Goal: Find specific page/section: Find specific page/section

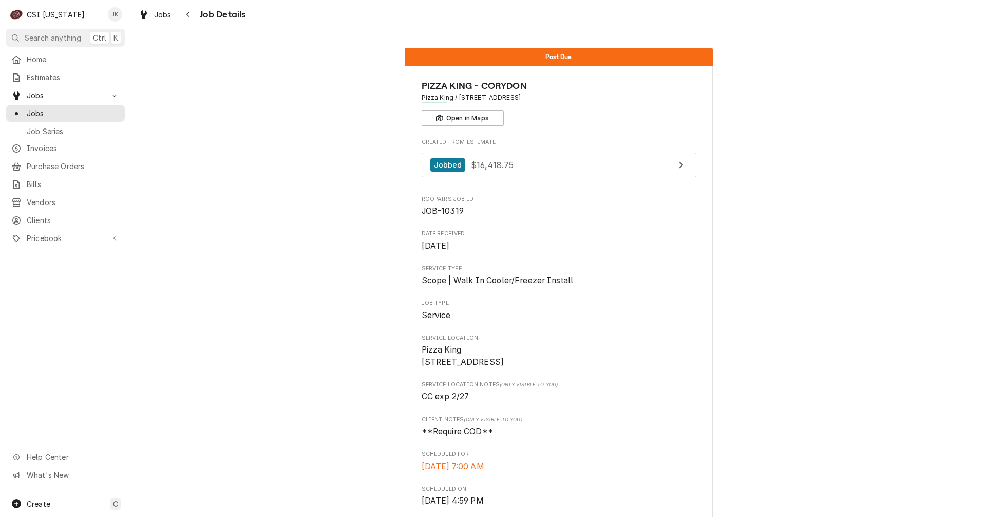
scroll to position [755, 0]
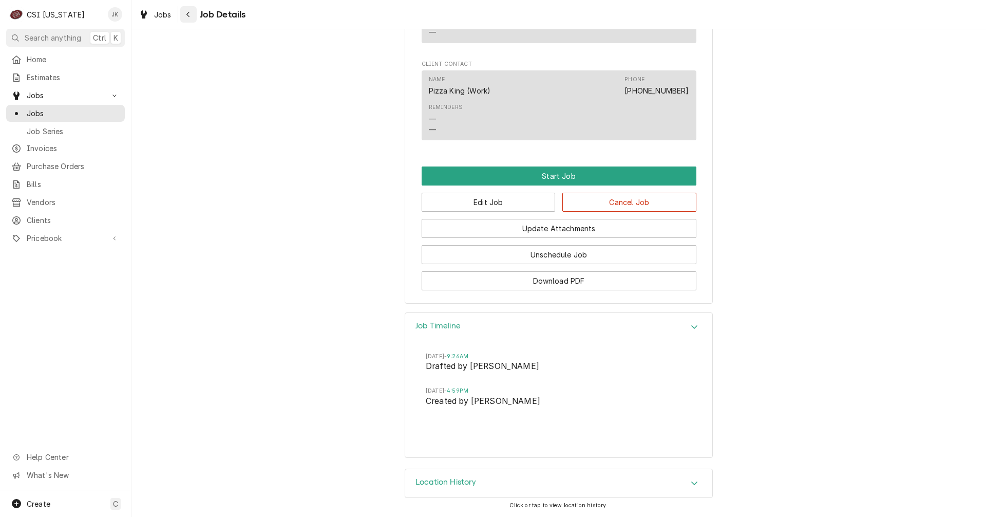
click at [187, 12] on icon "Navigate back" at bounding box center [188, 14] width 5 height 7
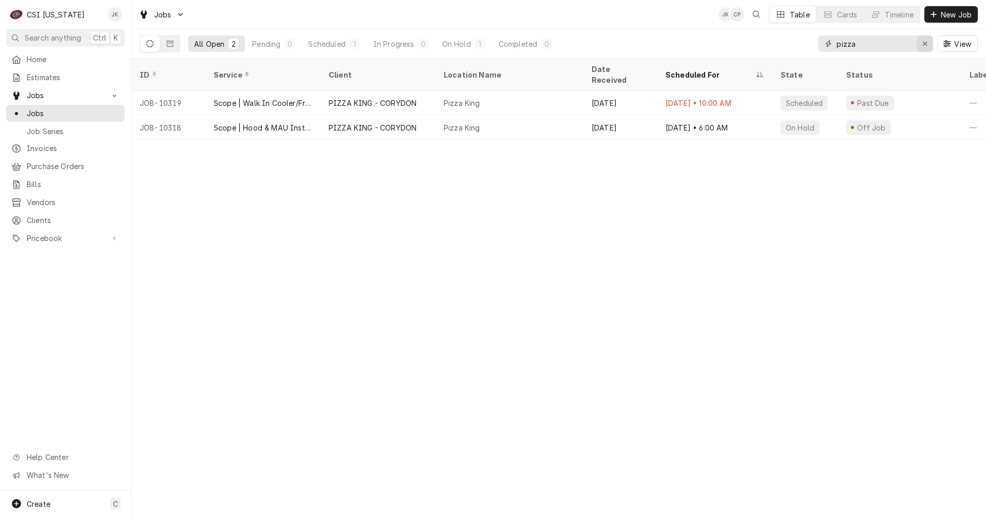
click at [925, 46] on icon "Erase input" at bounding box center [926, 43] width 6 height 7
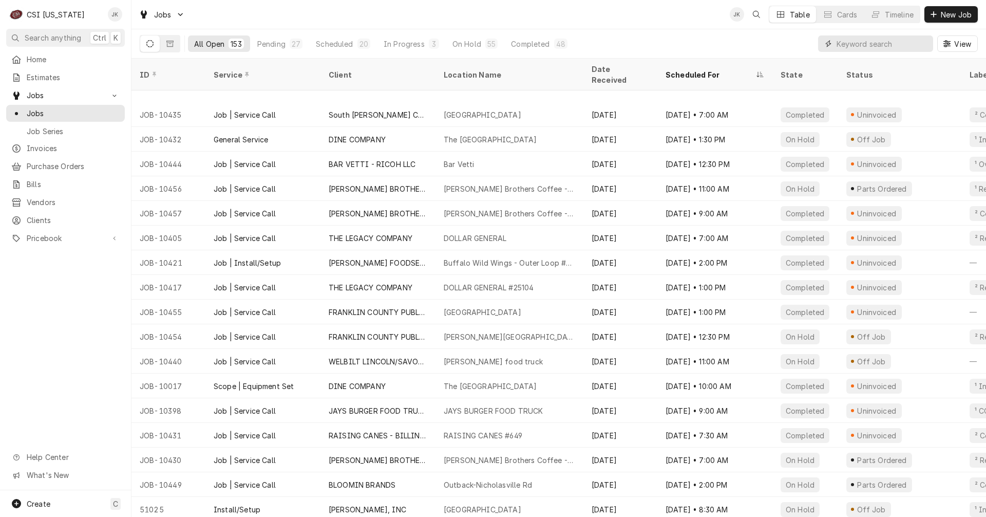
scroll to position [1741, 0]
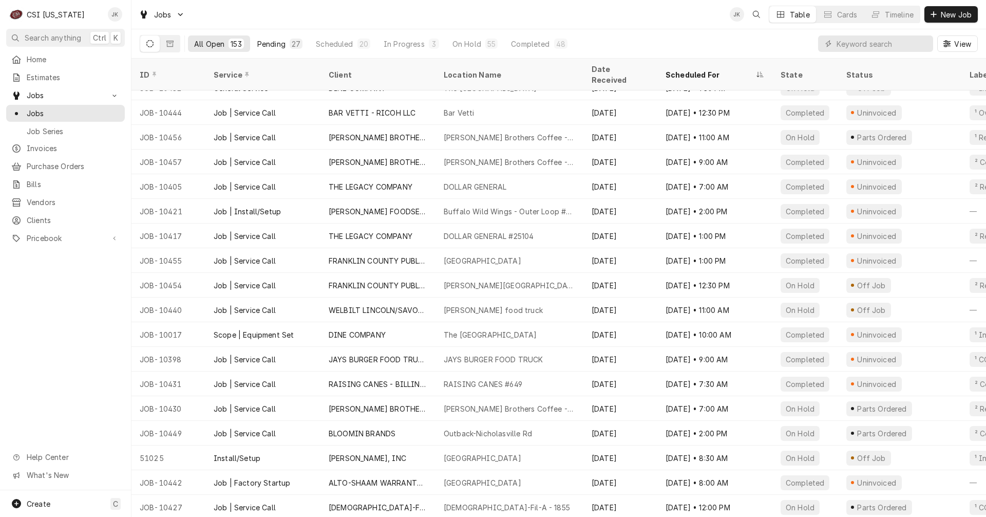
click at [268, 41] on div "Pending" at bounding box center [271, 44] width 28 height 11
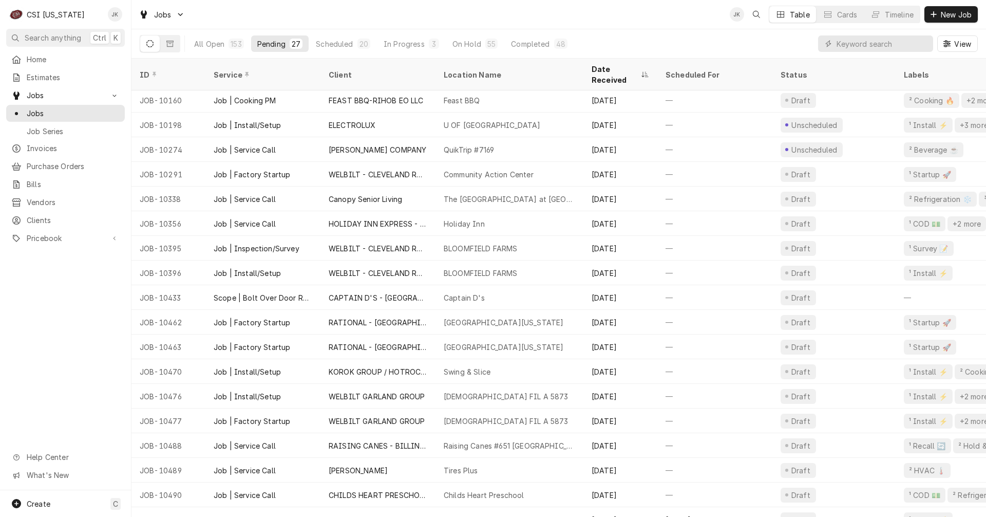
scroll to position [235, 0]
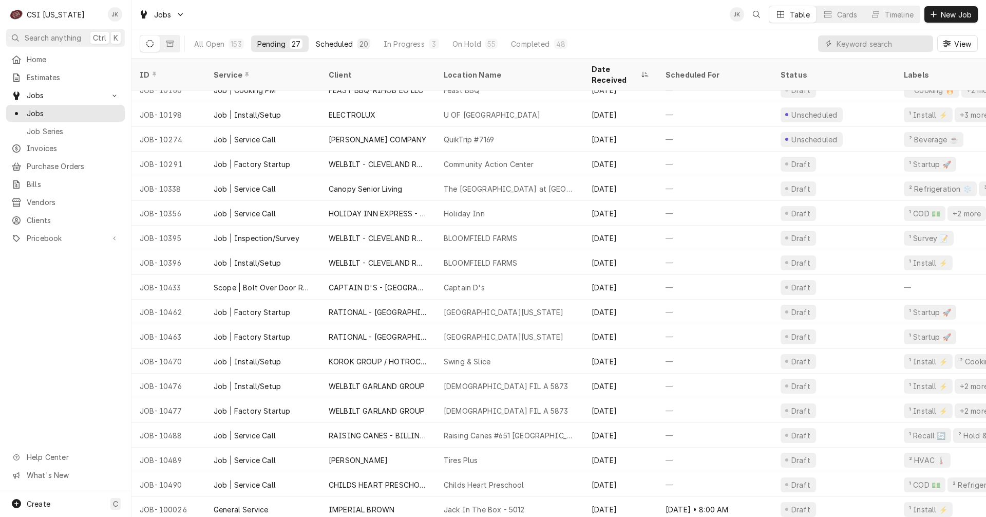
click at [341, 49] on button "Scheduled 20" at bounding box center [343, 43] width 67 height 16
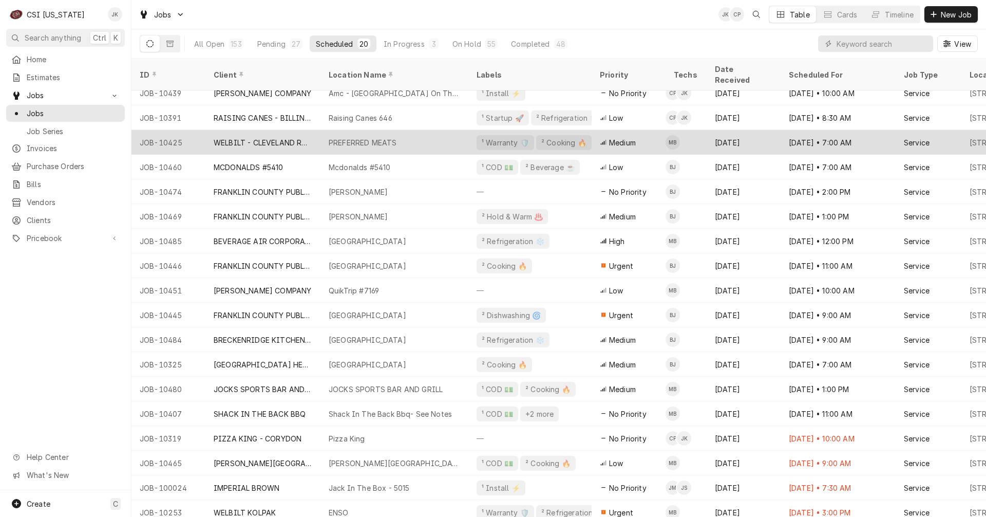
scroll to position [61, 0]
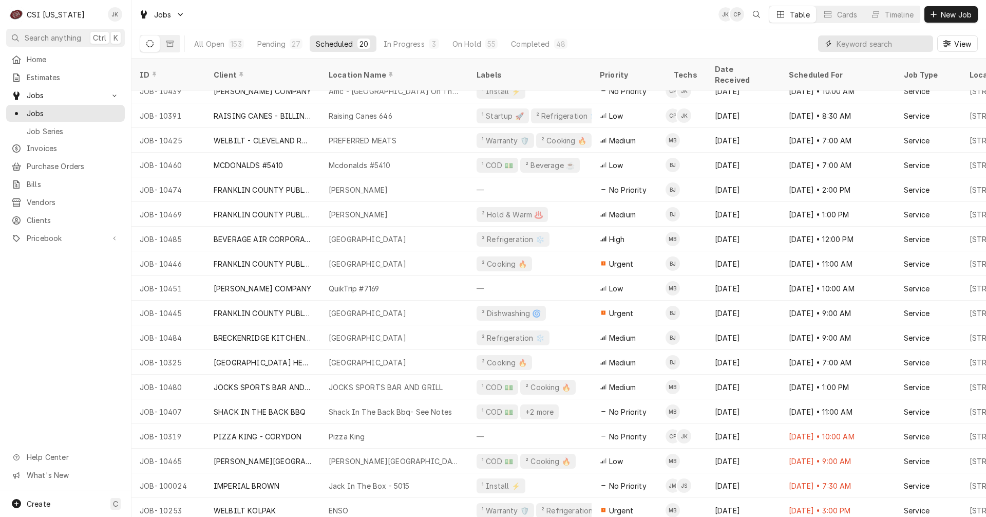
click at [860, 42] on input "Dynamic Content Wrapper" at bounding box center [882, 43] width 91 height 16
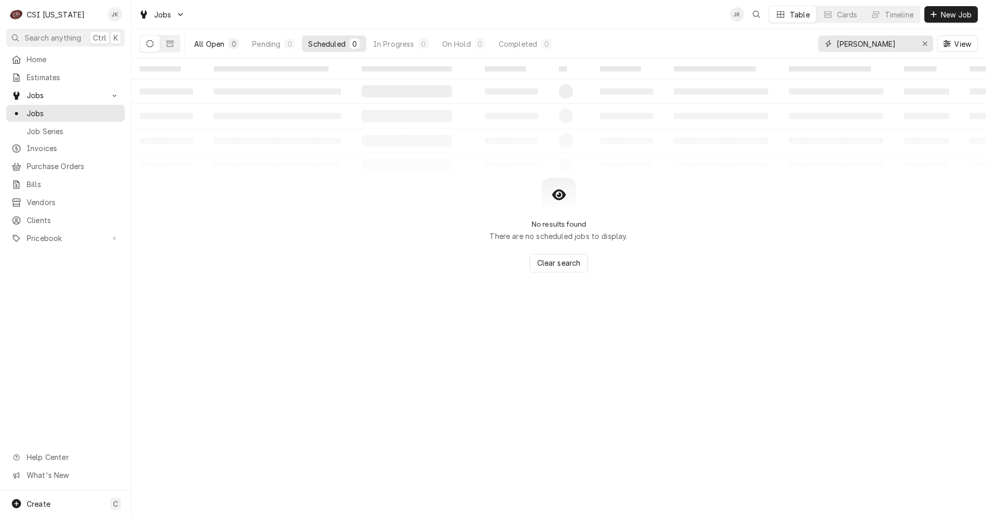
type input "[PERSON_NAME]"
click at [213, 45] on div "All Open" at bounding box center [209, 44] width 30 height 11
click at [170, 45] on icon "Dynamic Content Wrapper" at bounding box center [169, 43] width 7 height 7
